Goal: Task Accomplishment & Management: Use online tool/utility

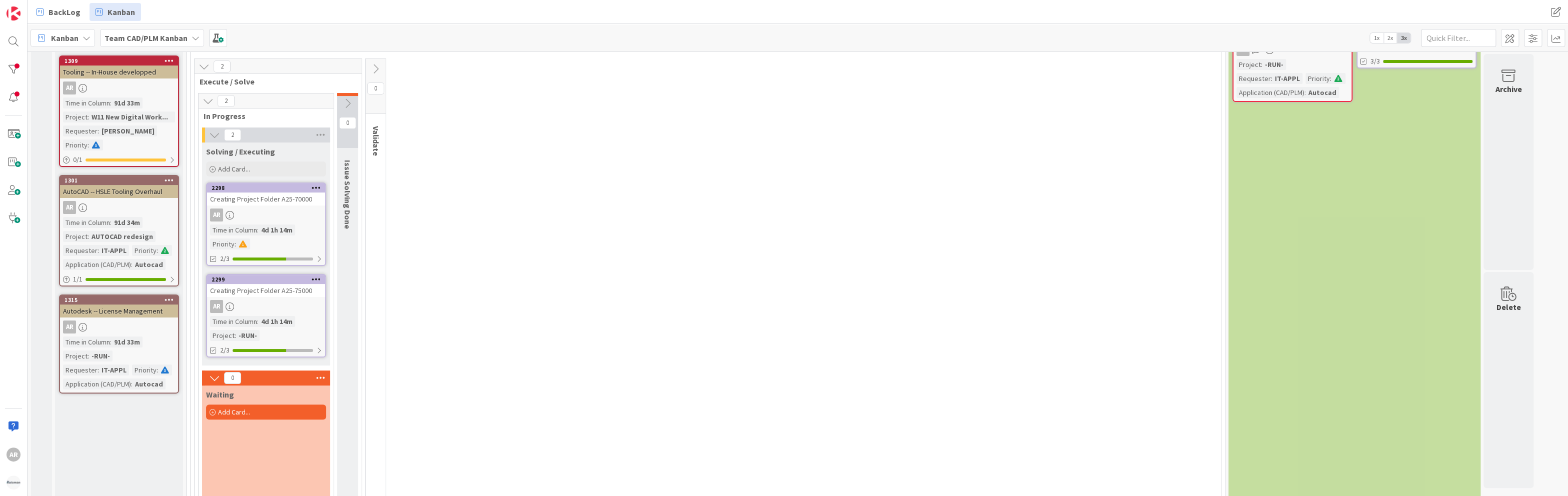
scroll to position [90, 0]
click at [271, 209] on div "AR" at bounding box center [265, 214] width 118 height 13
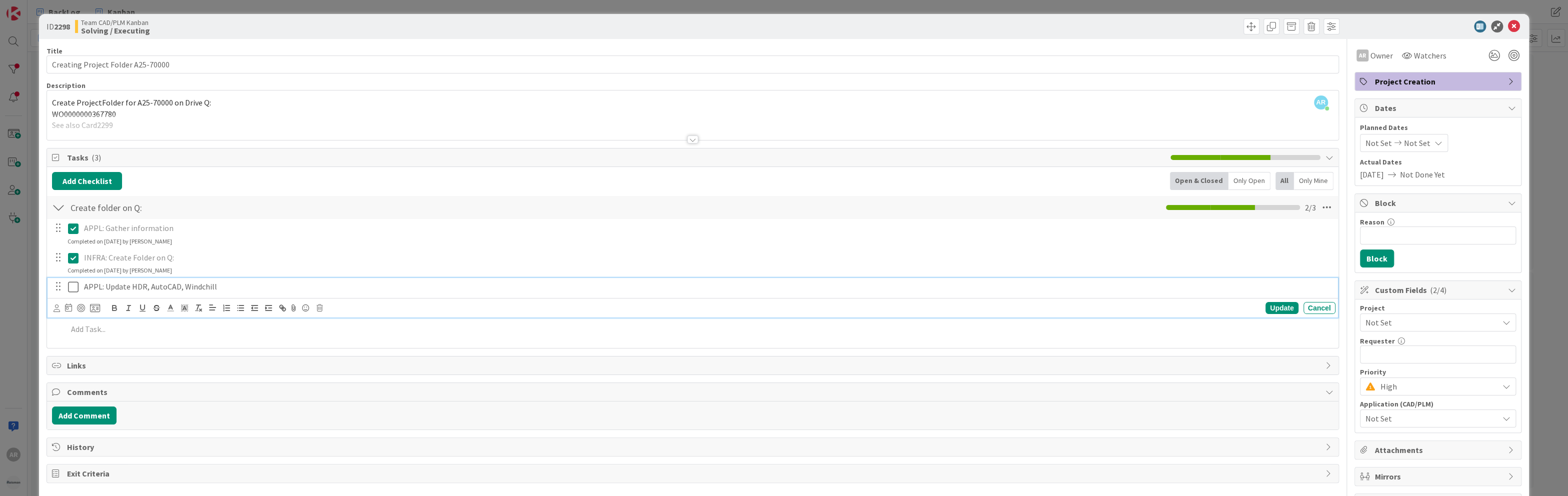
click at [73, 285] on icon at bounding box center [73, 286] width 11 height 12
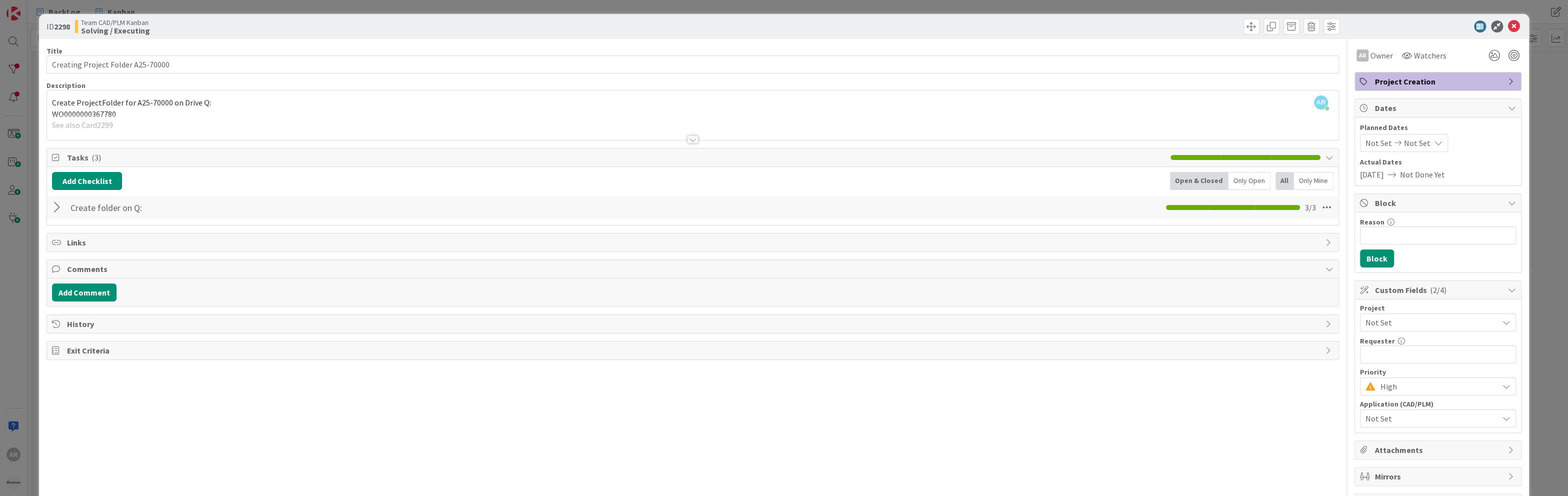
click at [56, 206] on div at bounding box center [58, 207] width 13 height 18
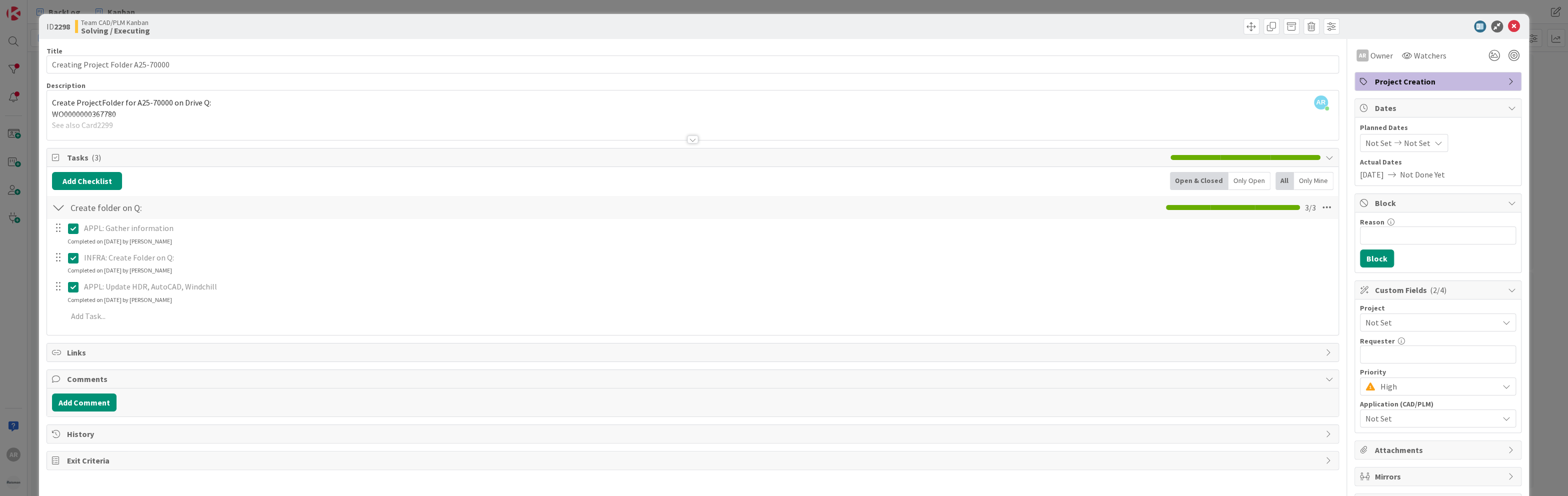
drag, startPoint x: 119, startPoint y: 227, endPoint x: 95, endPoint y: 281, distance: 59.1
drag, startPoint x: 95, startPoint y: 281, endPoint x: 57, endPoint y: 282, distance: 38.0
click at [57, 282] on div at bounding box center [57, 285] width 13 height 15
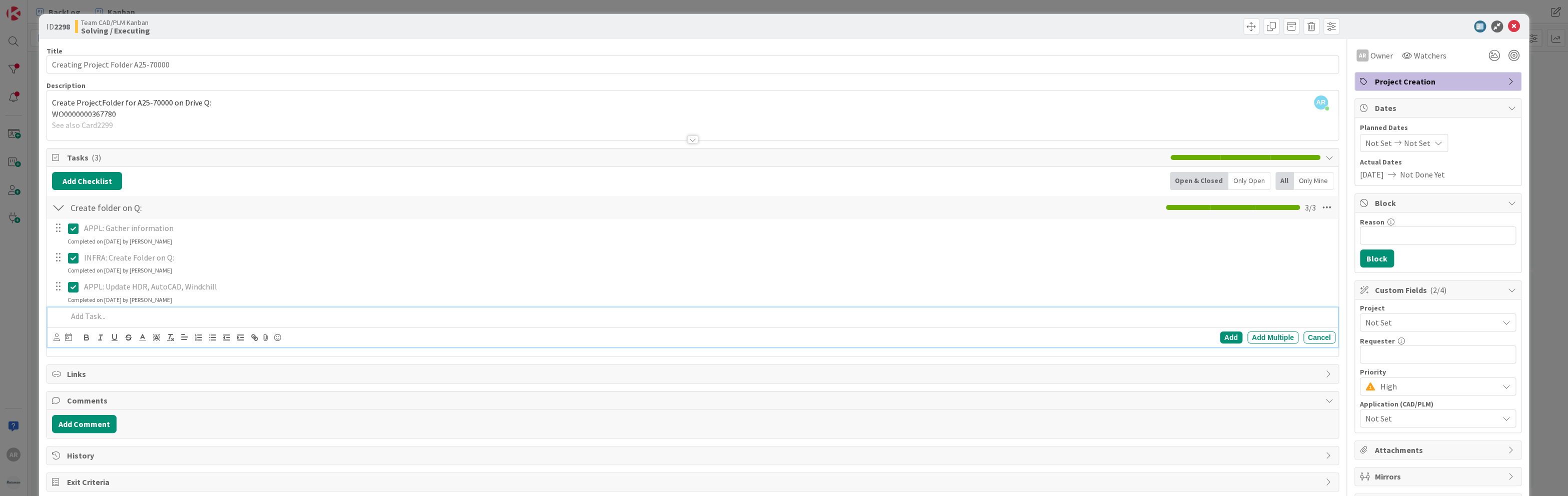
click at [92, 314] on p at bounding box center [699, 316] width 1263 height 12
click at [291, 314] on p "Bovenstaande taak is NIET afgemaakt op10/13/2025 maar op" at bounding box center [699, 316] width 1263 height 12
click at [694, 333] on div "Add" at bounding box center [1231, 337] width 22 height 12
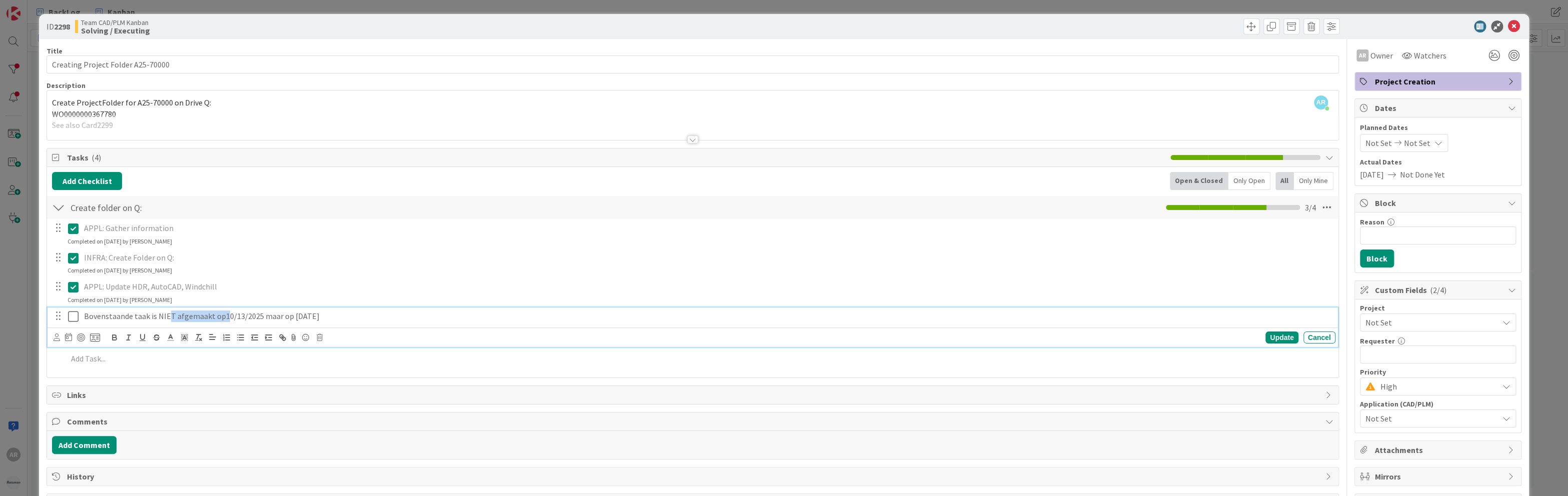
drag, startPoint x: 223, startPoint y: 314, endPoint x: 168, endPoint y: 260, distance: 77.1
click at [168, 260] on div "APPL: Gather information Update Cancel Completed on 10/09/2025 by Alex Repetto …" at bounding box center [693, 294] width 1280 height 152
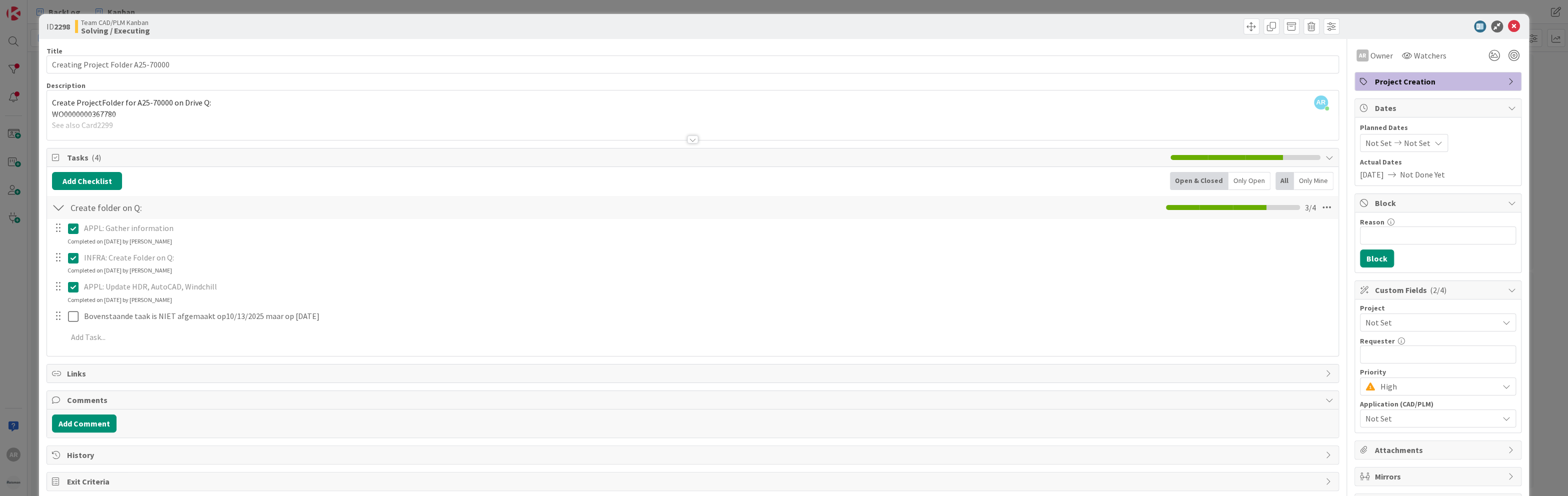
click at [236, 283] on p "APPL: Update HDR, AutoCAD, Windchill" at bounding box center [707, 286] width 1247 height 12
drag, startPoint x: 42, startPoint y: 215, endPoint x: 232, endPoint y: 290, distance: 204.3
click at [232, 290] on div "ID 2298 Team CAD/PLM Kanban Solving / Executing Title 33 / 128 Creating Project…" at bounding box center [783, 266] width 1489 height 506
copy div "Create folder on Q: Checklist Name 19 / 64 3 / 4 APPL: Gather information Updat…"
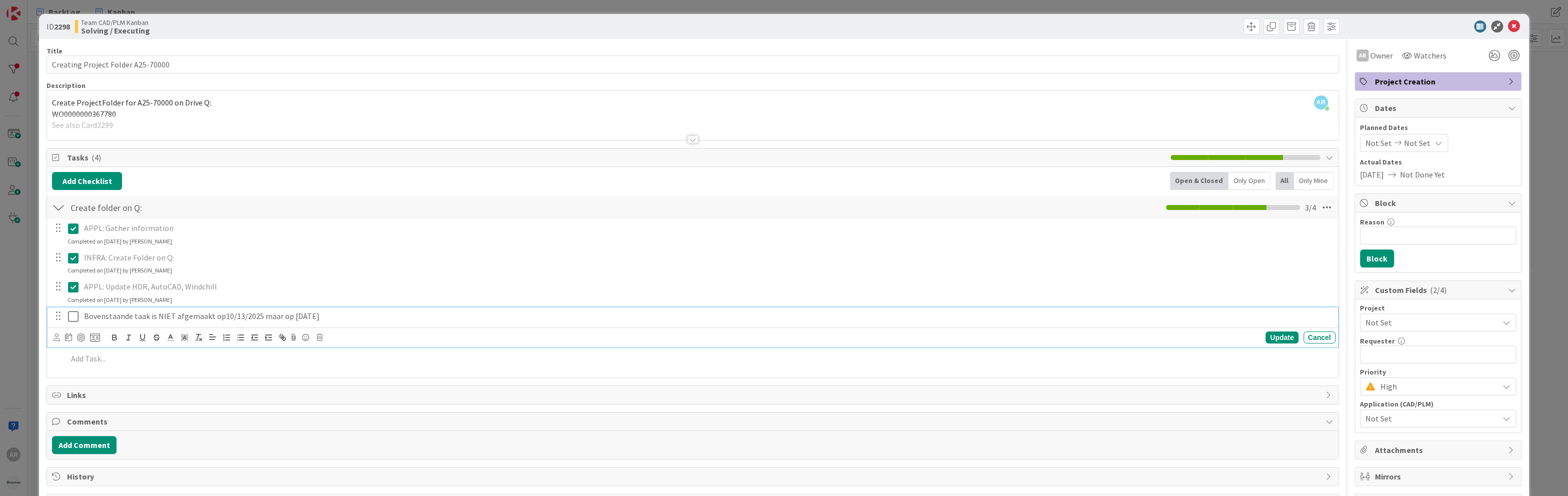
click at [220, 315] on p "Bovenstaande taak is NIET afgemaakt op10/13/2025 maar op 10/10/2025" at bounding box center [707, 316] width 1247 height 12
drag, startPoint x: 155, startPoint y: 314, endPoint x: 288, endPoint y: 315, distance: 133.0
click at [155, 314] on p "Bovenstaande taak is NIET afgemaakt op10/13/2025 maar op 10/10/2025" at bounding box center [707, 316] width 1247 height 12
click at [275, 313] on p "Above TASK ( APPL: Update HDR, AutoCAD, Windchill ) NIET afgemaakt op10/13/2025…" at bounding box center [707, 316] width 1247 height 12
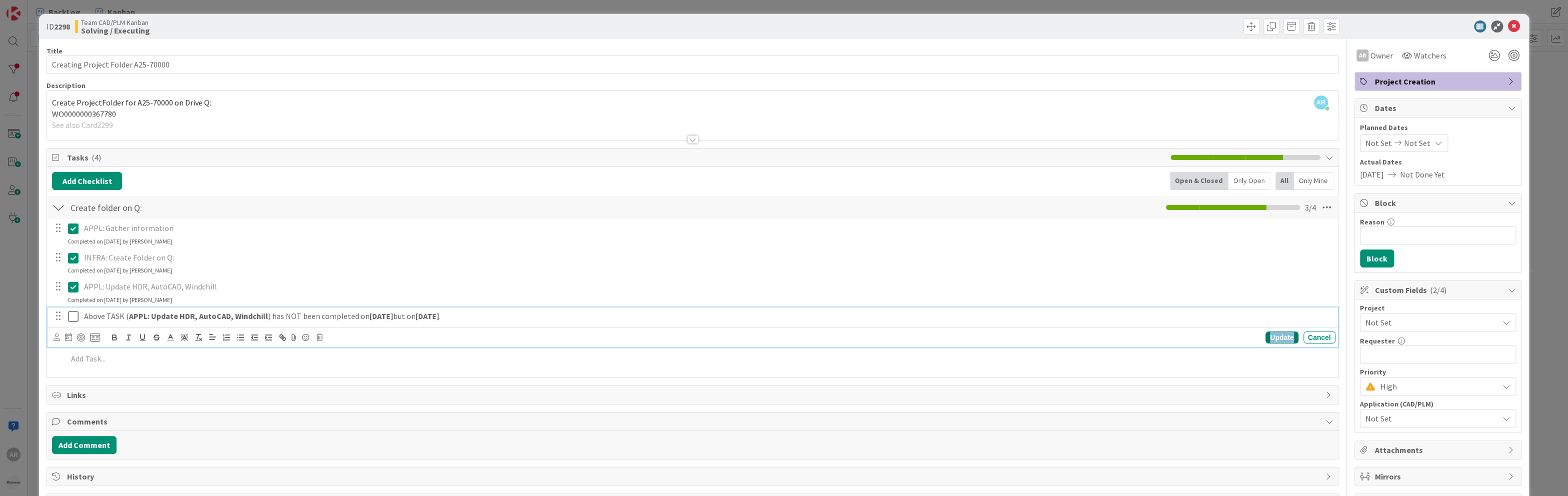
click at [694, 336] on div "Update" at bounding box center [1280, 337] width 32 height 12
click at [73, 314] on icon at bounding box center [73, 316] width 11 height 12
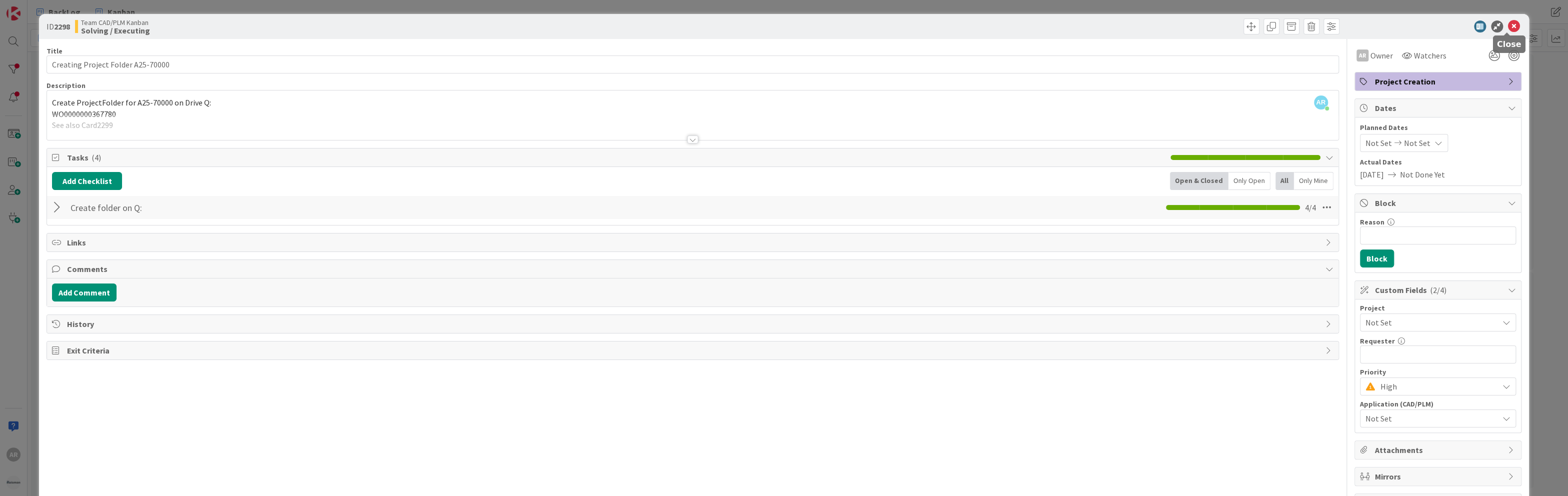
click at [694, 25] on icon at bounding box center [1514, 26] width 12 height 12
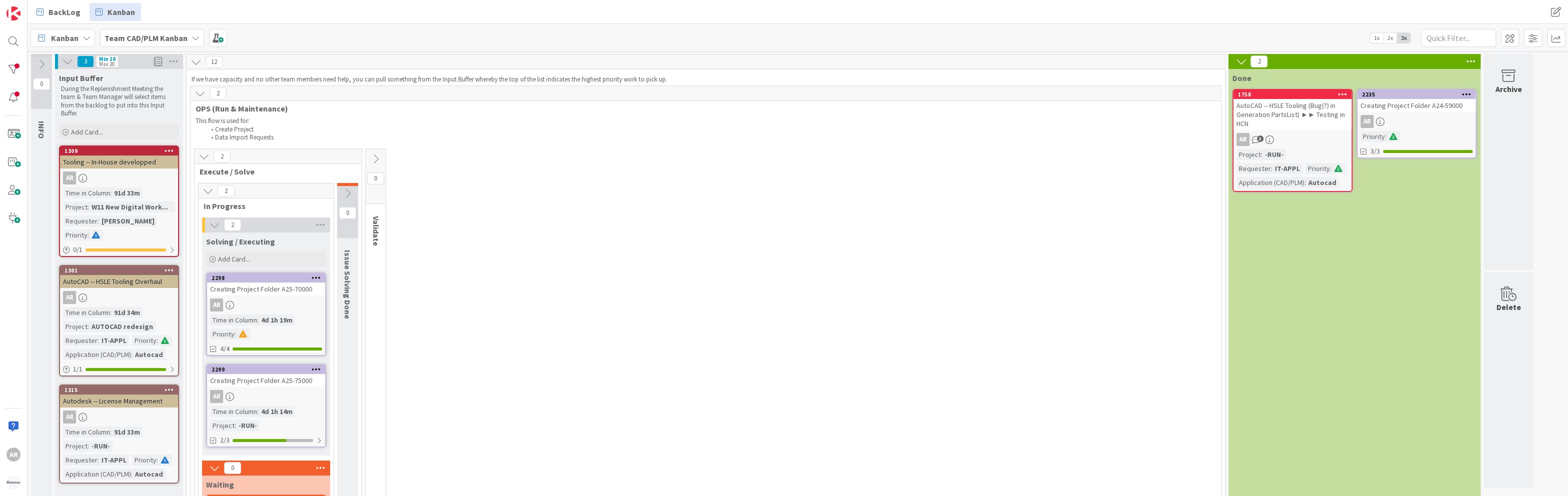
click at [265, 298] on div "AR" at bounding box center [265, 304] width 118 height 13
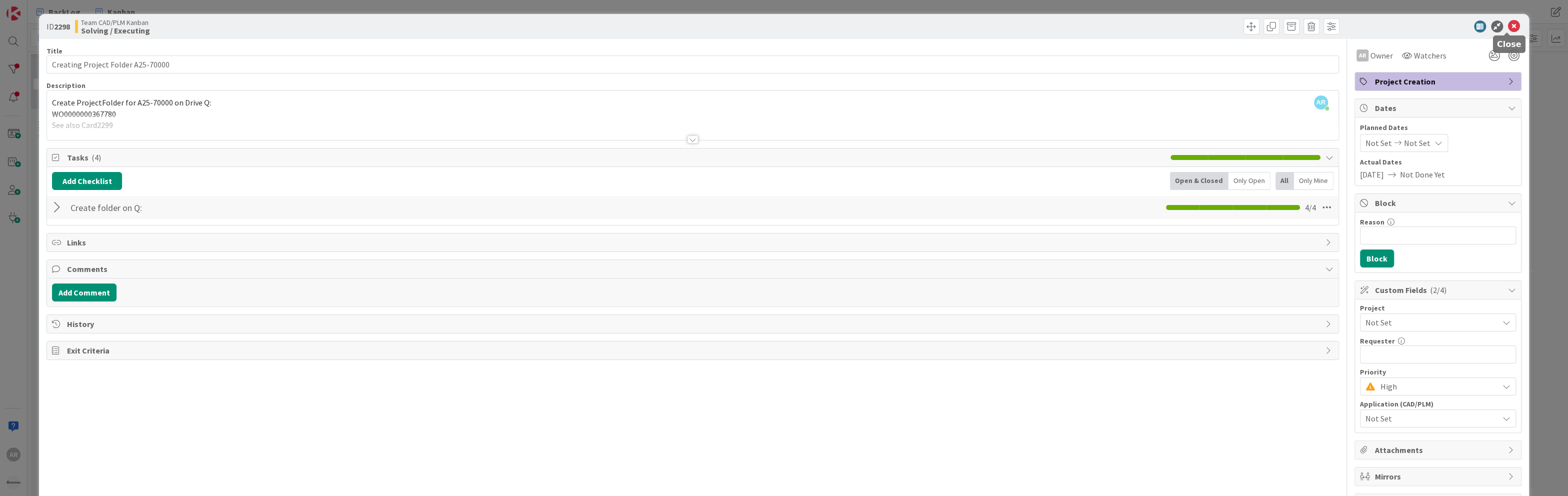
click at [694, 25] on icon at bounding box center [1514, 26] width 12 height 12
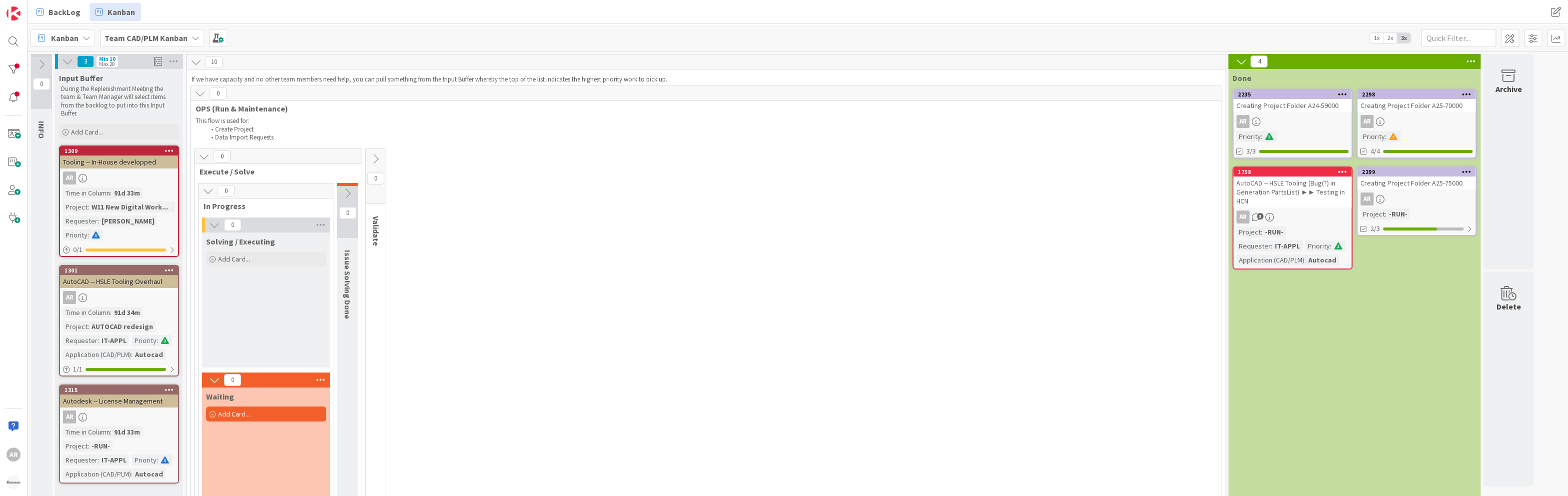
click at [694, 94] on icon at bounding box center [1343, 93] width 10 height 7
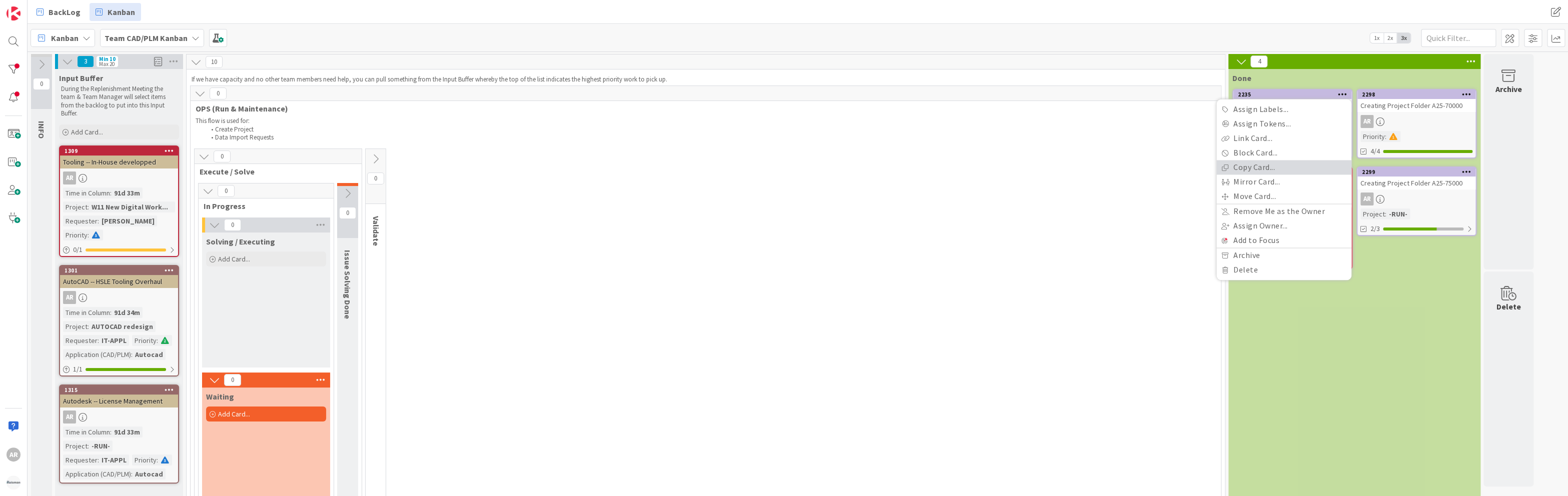
click at [694, 166] on link "Copy Card..." at bounding box center [1283, 167] width 135 height 15
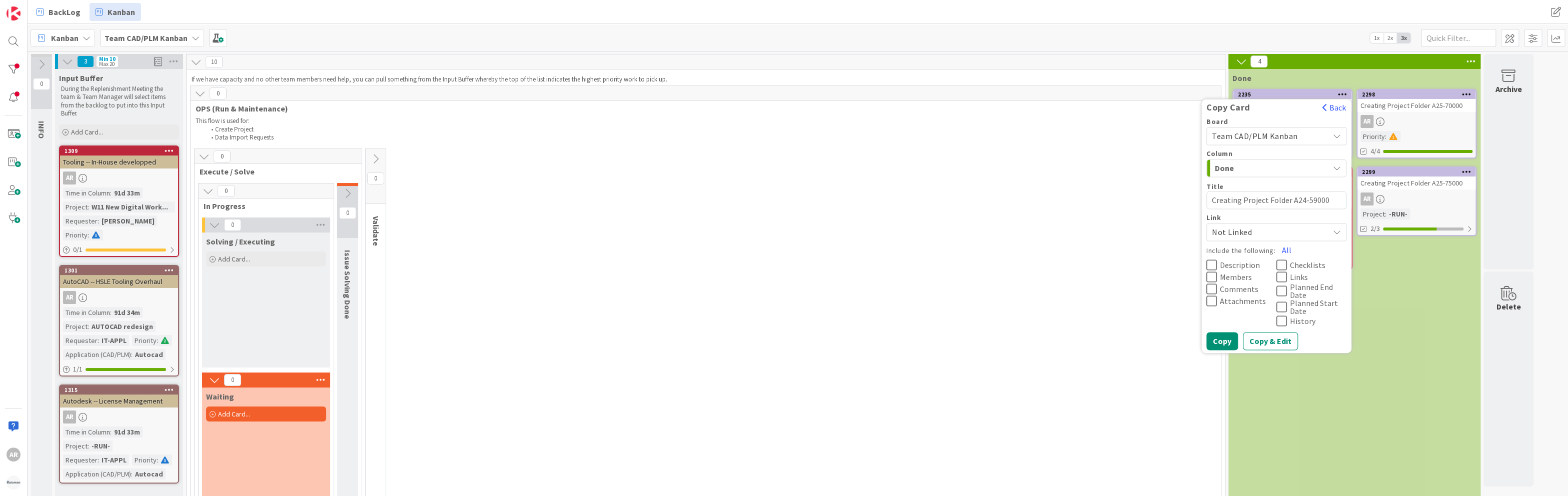
click at [694, 166] on span "Done" at bounding box center [1251, 167] width 75 height 13
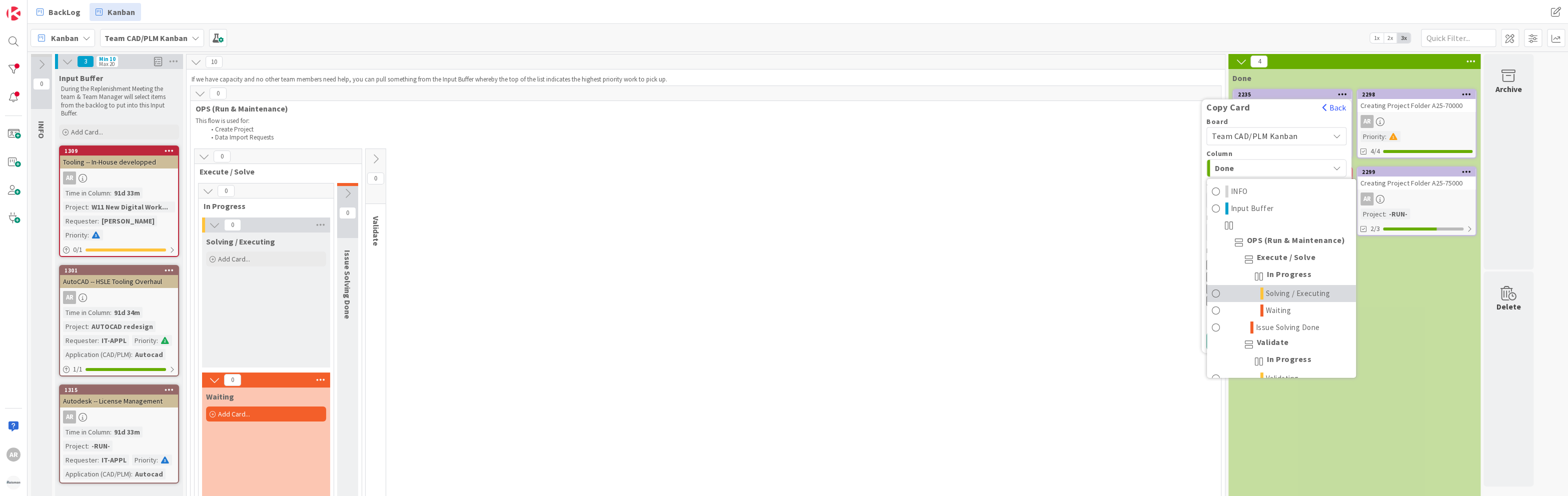
click at [694, 291] on span "Solving / Executing" at bounding box center [1298, 293] width 64 height 12
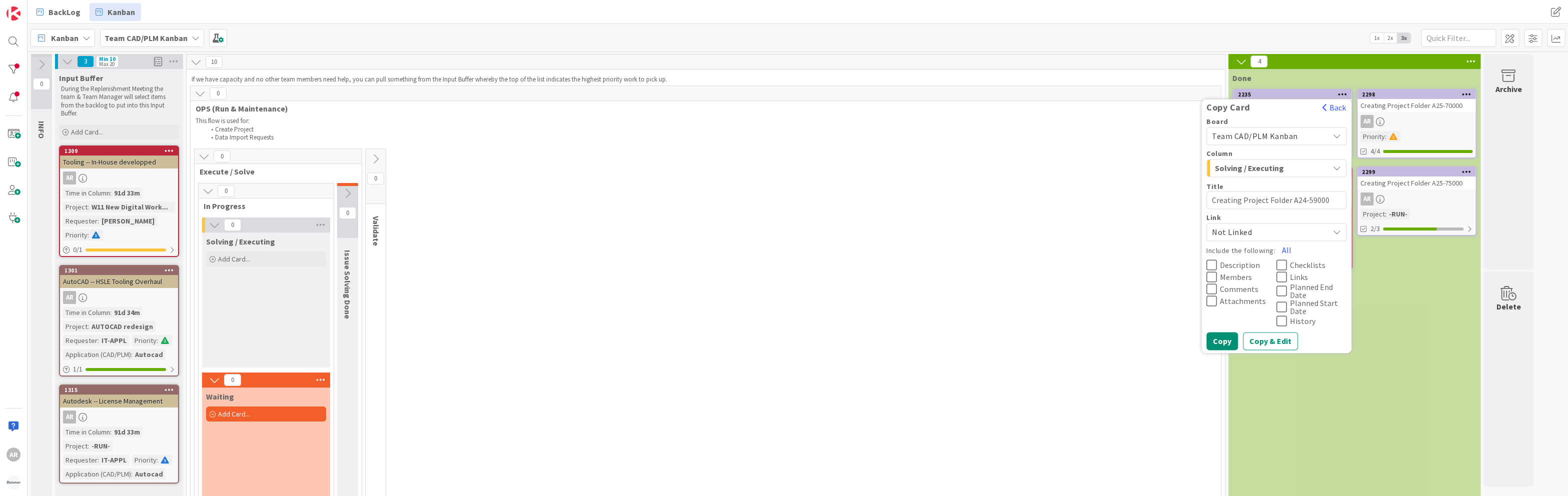
click at [694, 265] on icon at bounding box center [1211, 265] width 11 height 12
click at [694, 289] on icon at bounding box center [1211, 288] width 11 height 12
click at [694, 340] on button "Copy" at bounding box center [1222, 341] width 31 height 18
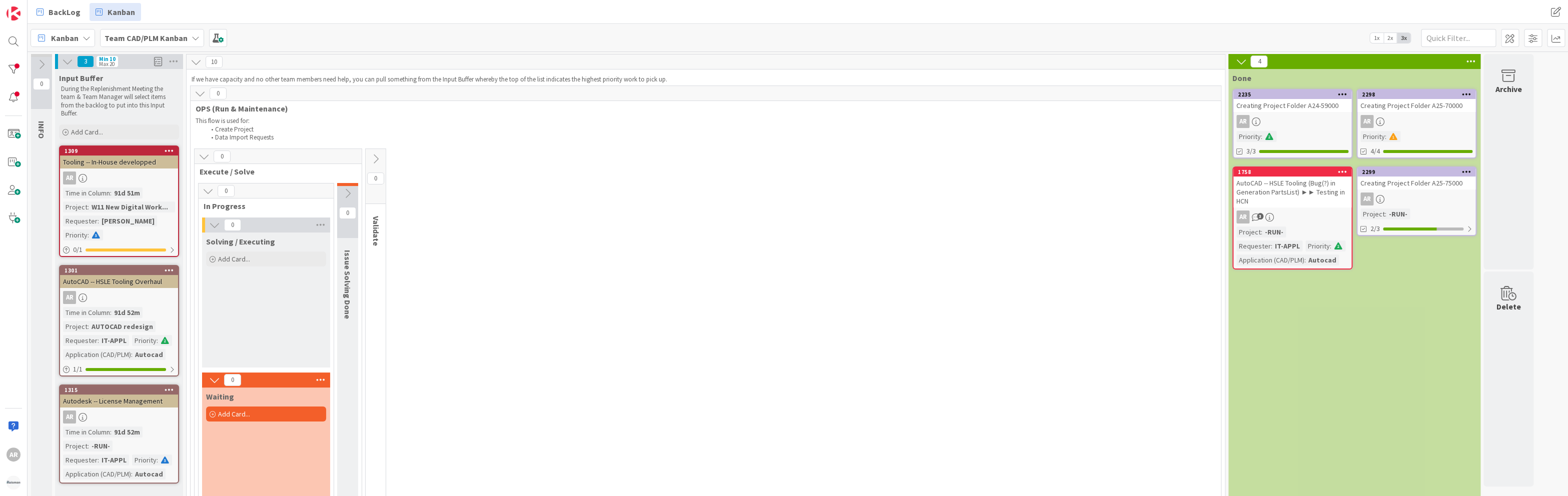
type textarea "x"
